Goal: Find contact information: Obtain details needed to contact an individual or organization

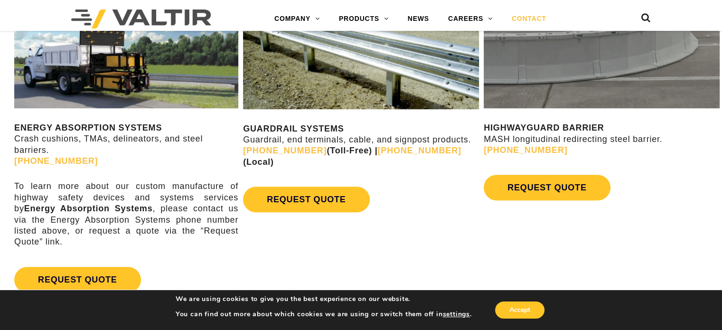
scroll to position [1171, 0]
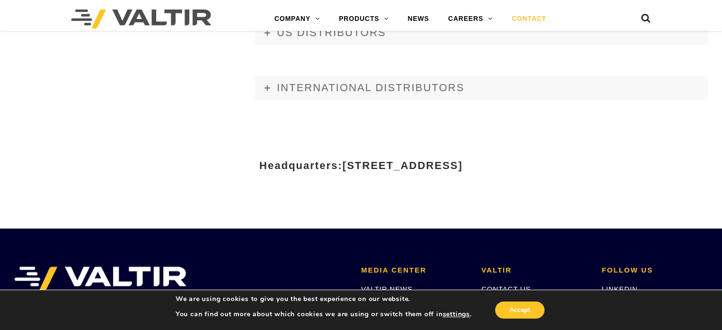
click at [505, 158] on div at bounding box center [361, 156] width 555 height 7
click at [462, 166] on span "15601 Dallas Parkway, Suite 525 | Addison, TX 75001" at bounding box center [402, 165] width 120 height 12
drag, startPoint x: 513, startPoint y: 166, endPoint x: 99, endPoint y: 166, distance: 414.7
click at [94, 166] on h3 "Headquarters: 15601 Dallas Parkway, Suite 525 | Addison, TX 75001" at bounding box center [361, 165] width 555 height 11
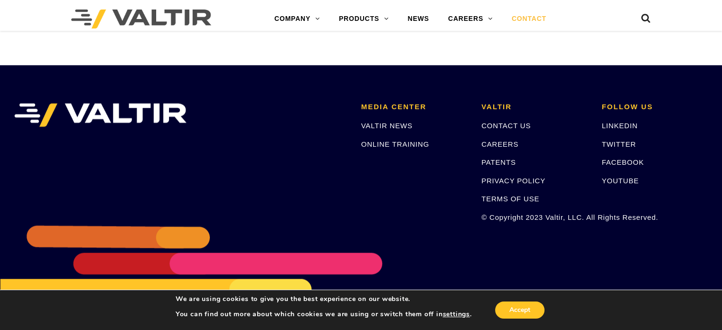
scroll to position [1354, 0]
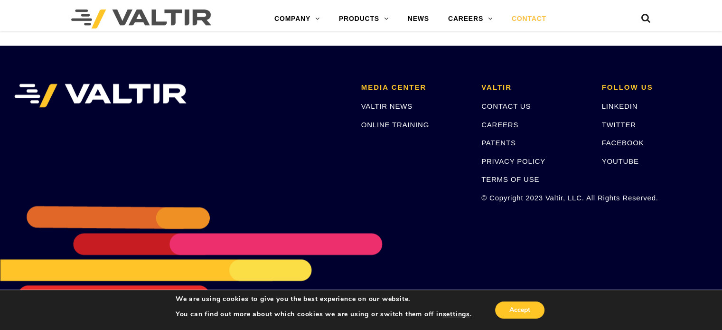
click at [556, 199] on p "© Copyright 2023 Valtir, LLC. All Rights Reserved." at bounding box center [534, 197] width 106 height 11
copy p "Valtir"
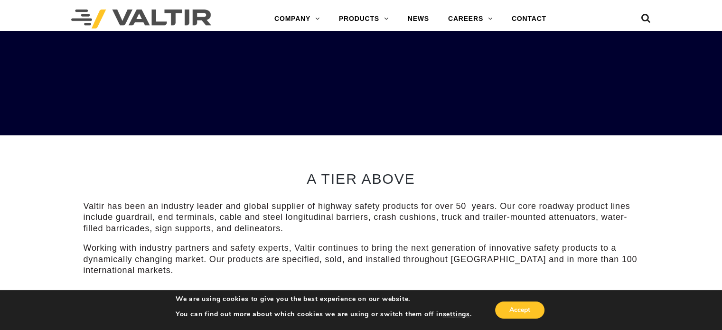
scroll to position [285, 0]
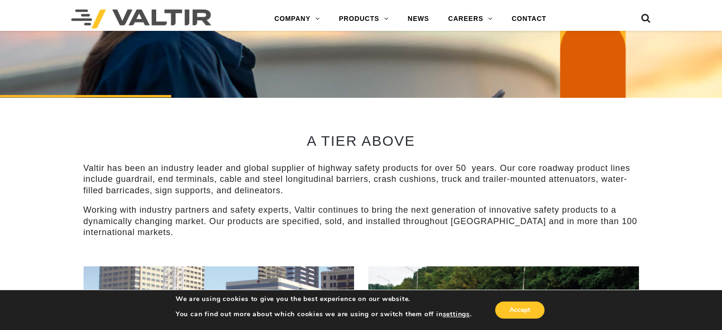
click at [309, 168] on p "Valtir has been an industry leader and global supplier of highway safety produc…" at bounding box center [361, 179] width 555 height 33
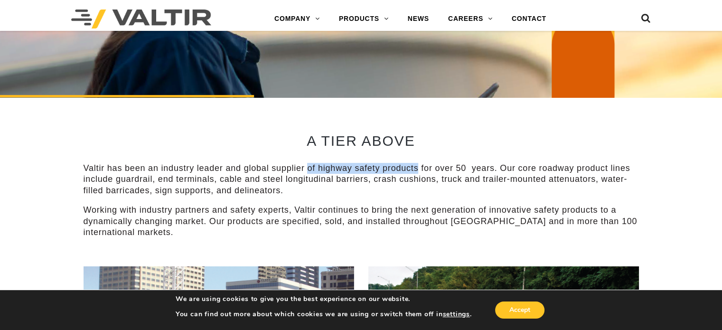
drag, startPoint x: 309, startPoint y: 168, endPoint x: 391, endPoint y: 166, distance: 81.6
click at [391, 166] on p "Valtir has been an industry leader and global supplier of highway safety produc…" at bounding box center [361, 179] width 555 height 33
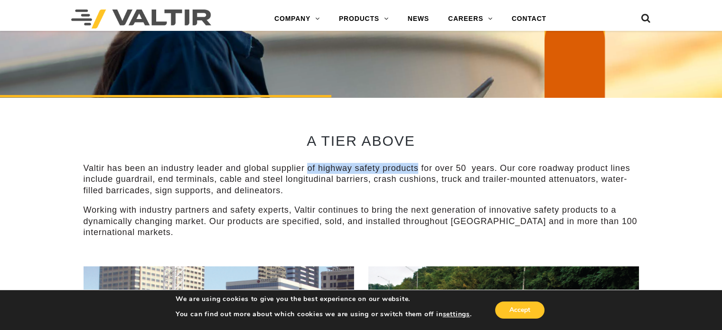
copy p "of highway safety products"
